Goal: Transaction & Acquisition: Subscribe to service/newsletter

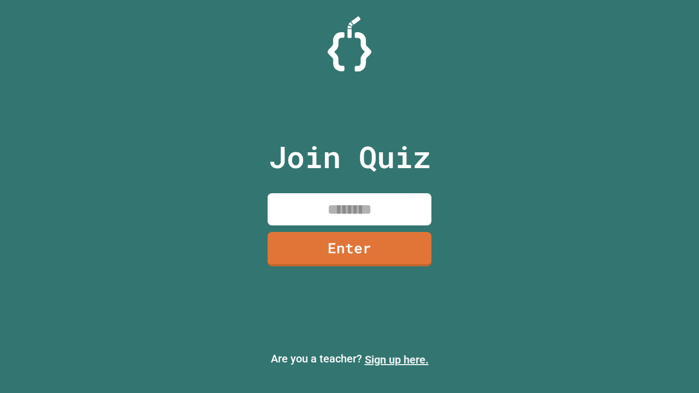
click at [396, 360] on link "Sign up here." at bounding box center [397, 359] width 64 height 13
